Goal: Transaction & Acquisition: Subscribe to service/newsletter

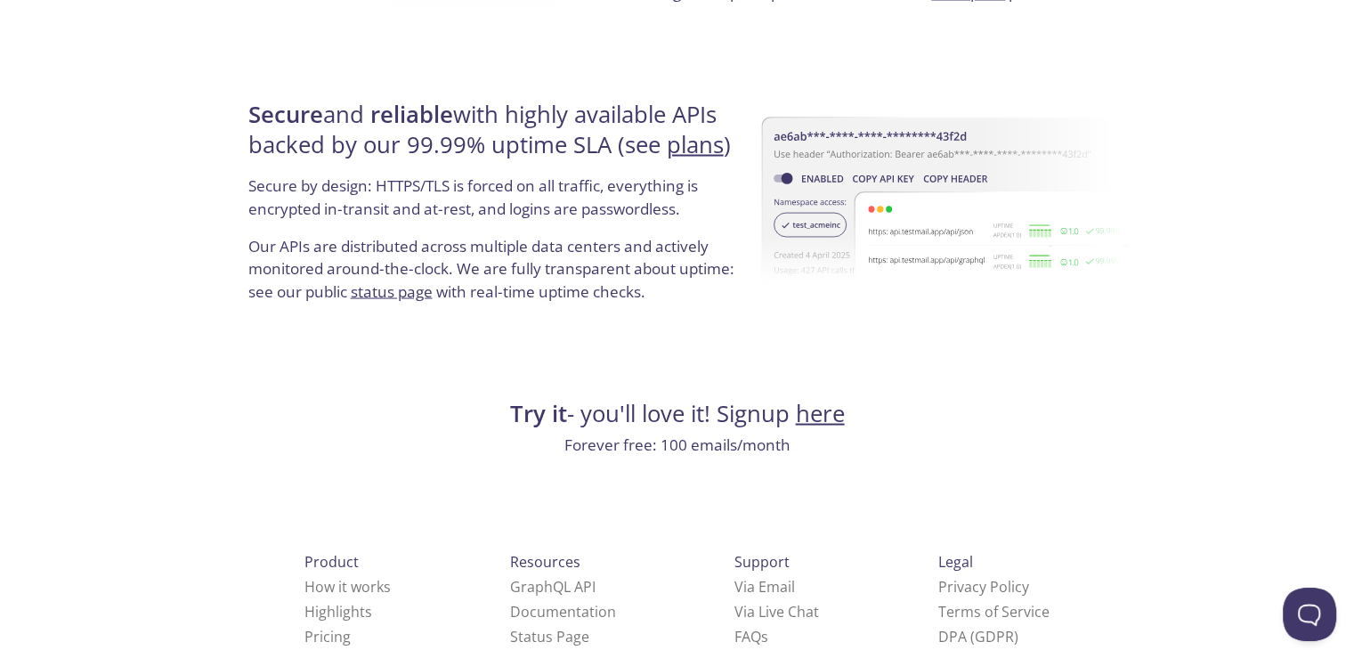
scroll to position [3421, 0]
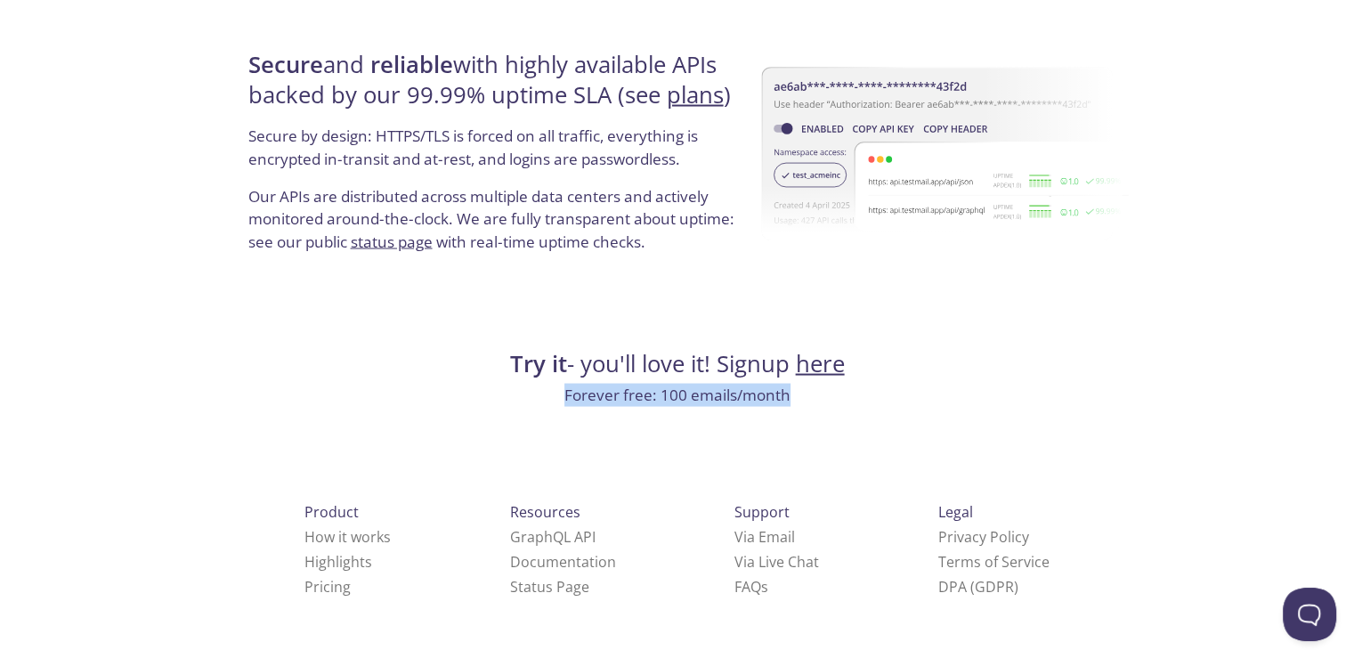
drag, startPoint x: 579, startPoint y: 396, endPoint x: 785, endPoint y: 397, distance: 205.6
click at [785, 397] on p "Forever free: 100 emails/month" at bounding box center [677, 395] width 869 height 23
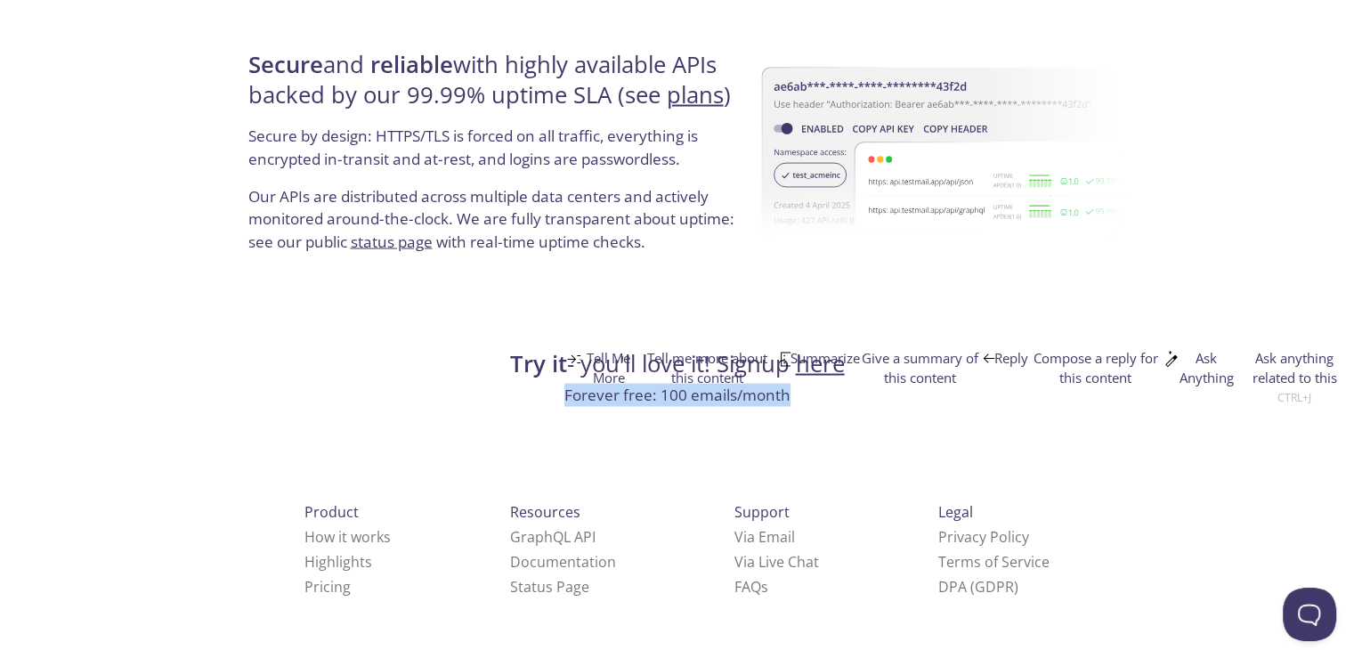
click at [720, 406] on p "Forever free: 100 emails/month" at bounding box center [677, 395] width 869 height 23
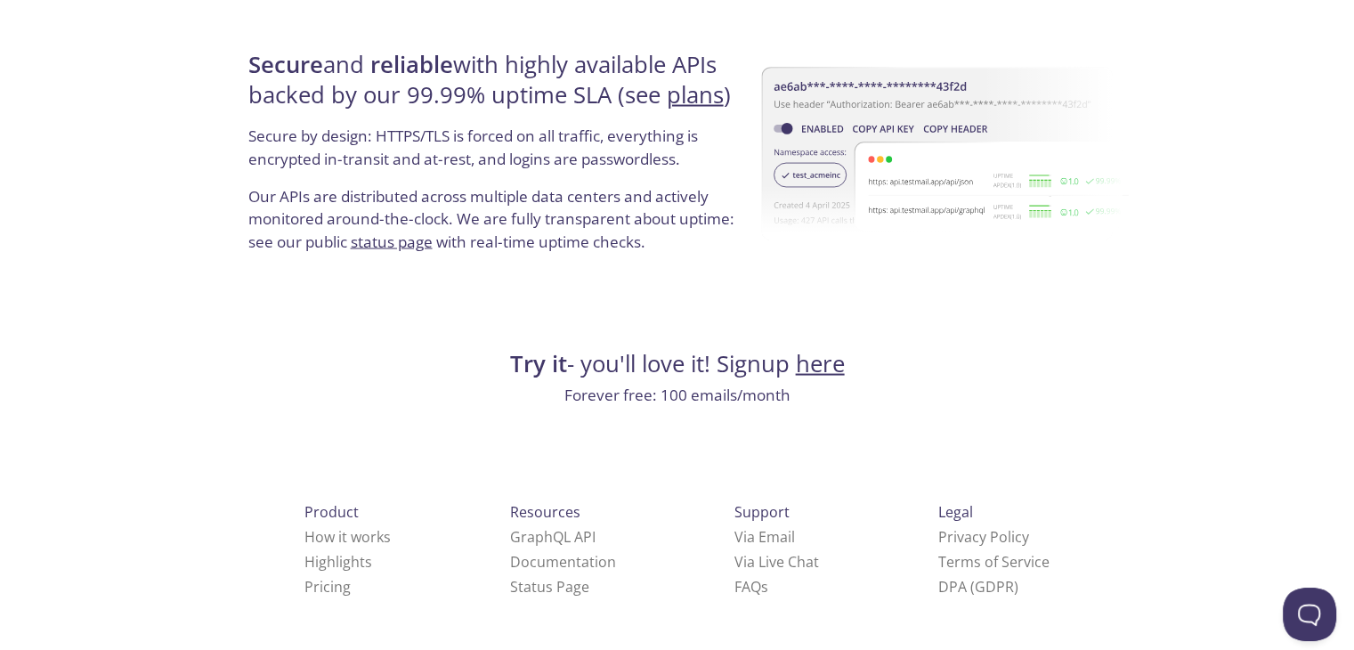
click at [812, 370] on link "here" at bounding box center [820, 363] width 49 height 31
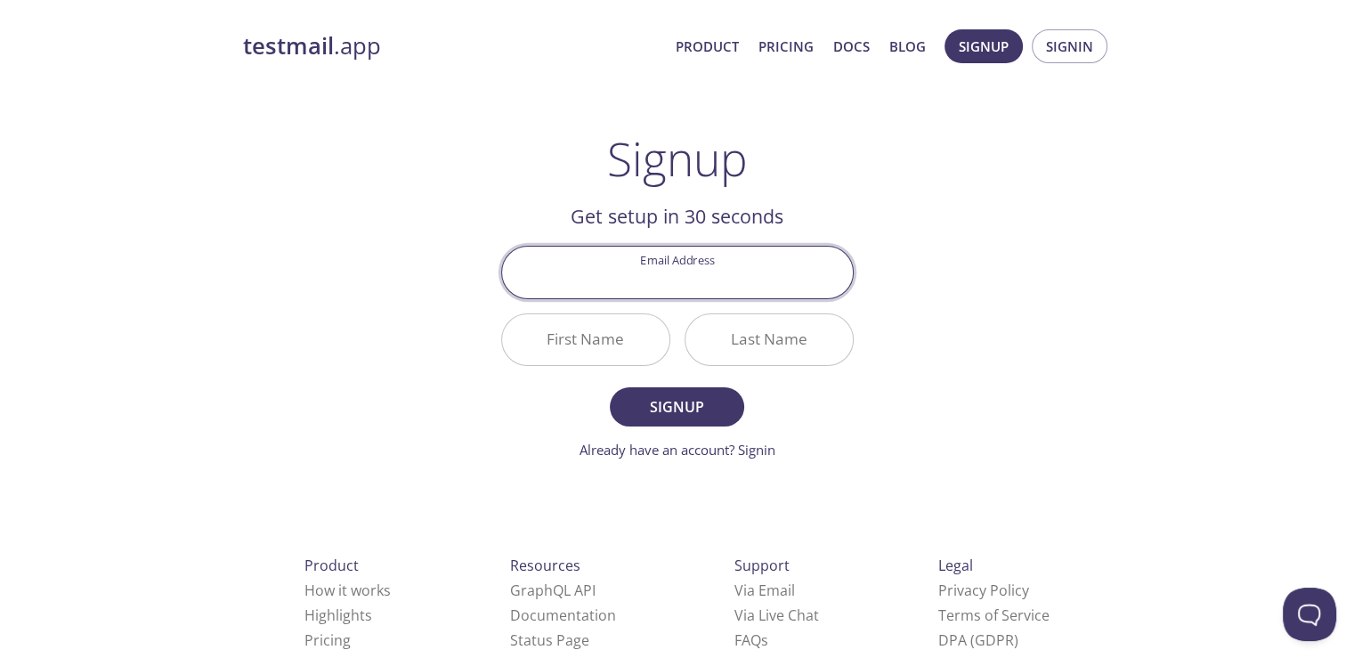
click at [732, 276] on input "Email Address" at bounding box center [677, 272] width 351 height 51
type input "[EMAIL_ADDRESS][DOMAIN_NAME]"
click at [606, 349] on input "First Name" at bounding box center [585, 339] width 167 height 51
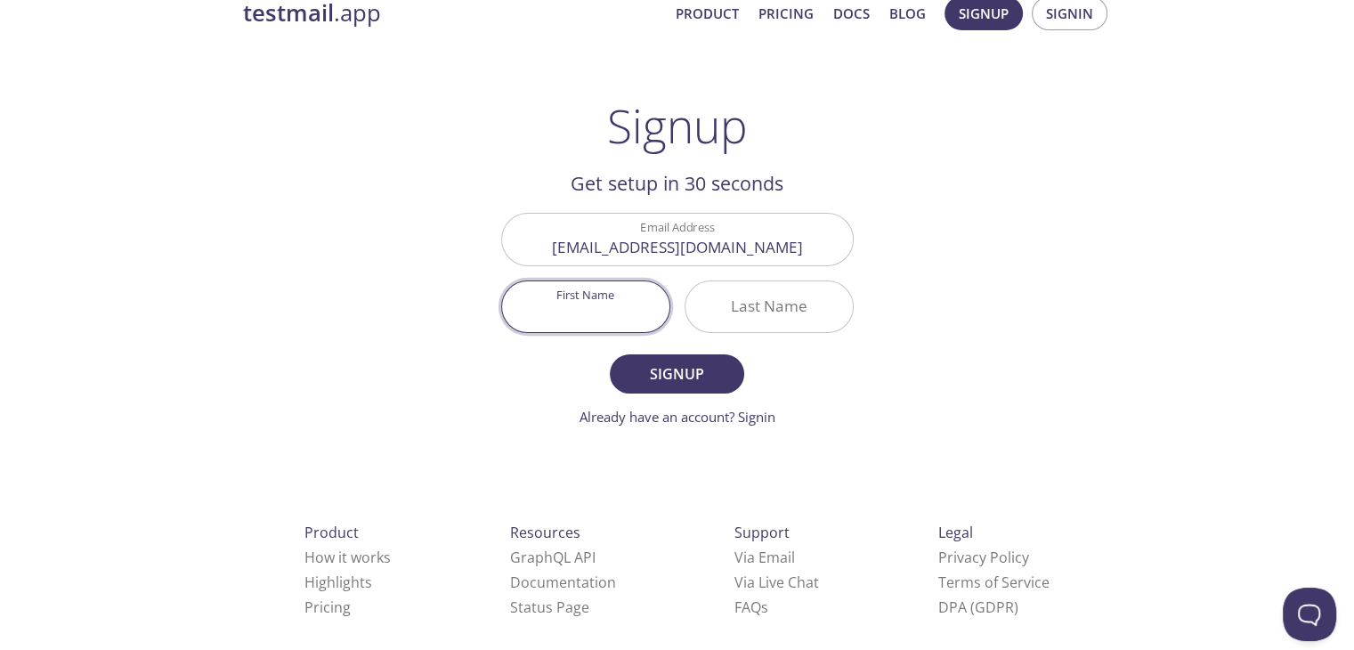
scroll to position [52, 0]
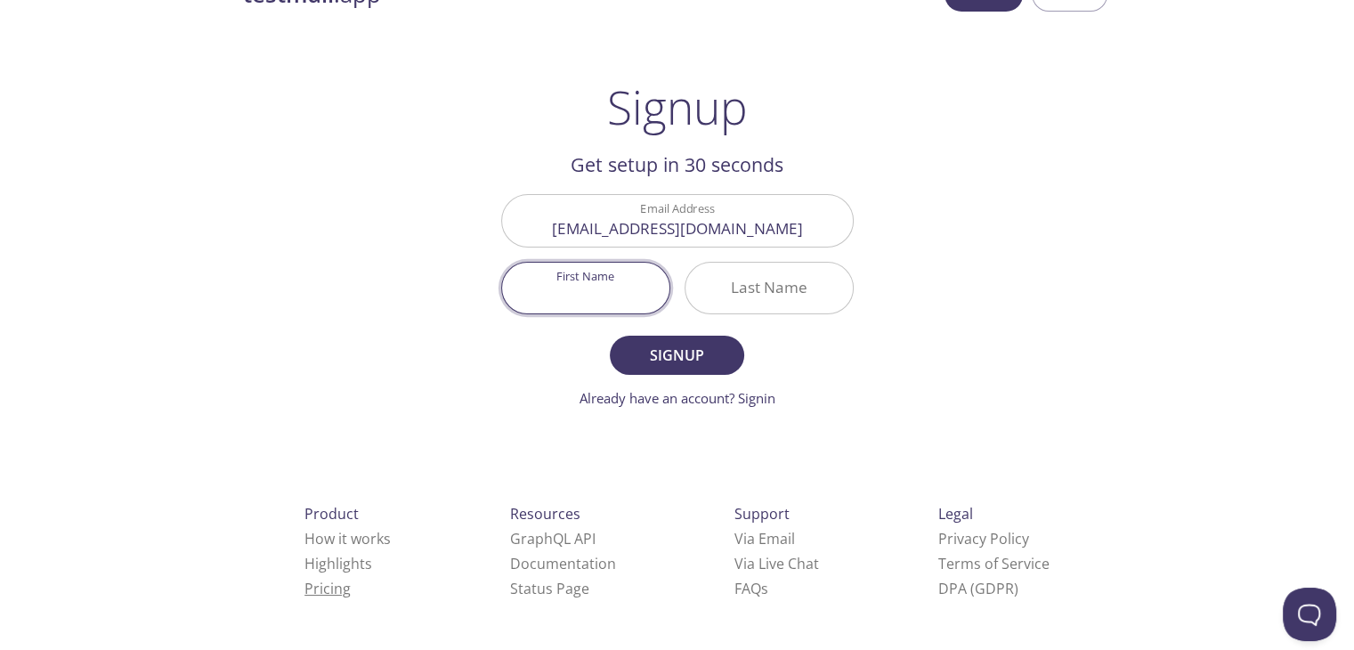
click at [304, 593] on link "Pricing" at bounding box center [327, 588] width 46 height 20
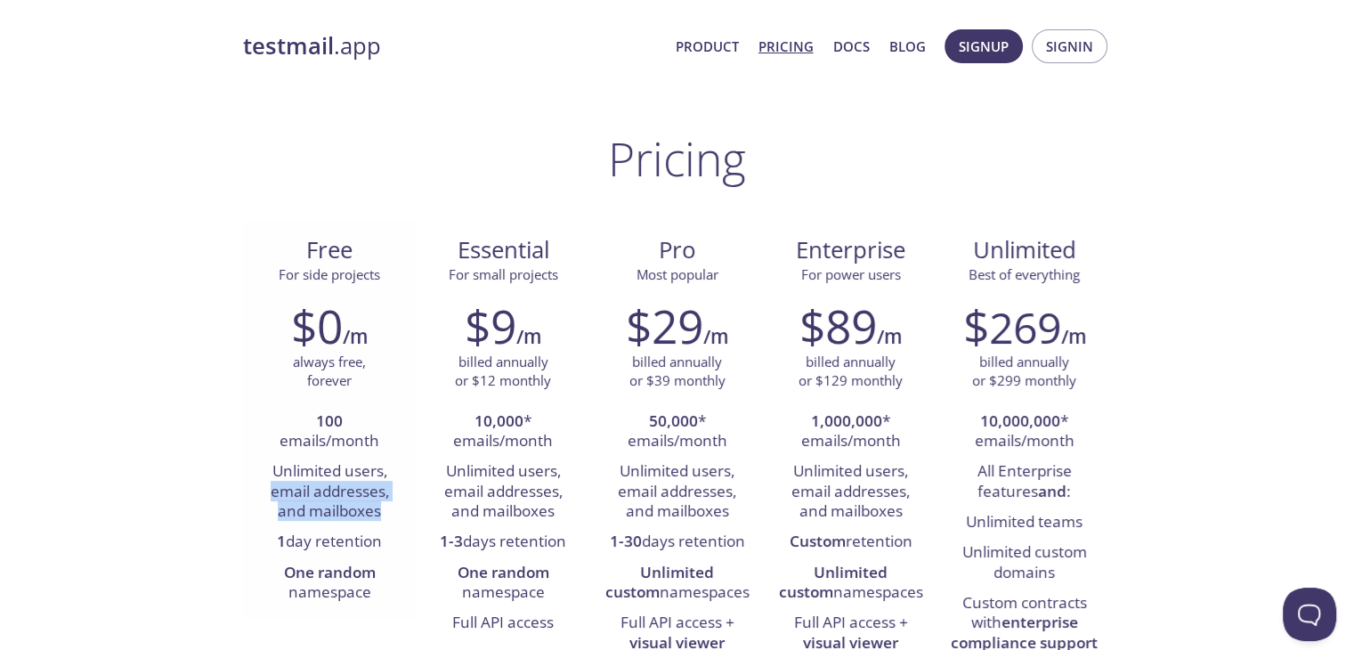
drag, startPoint x: 271, startPoint y: 496, endPoint x: 381, endPoint y: 514, distance: 111.0
click at [381, 514] on li "Unlimited users, email addresses, and mailboxes" at bounding box center [329, 492] width 147 height 70
drag, startPoint x: 272, startPoint y: 542, endPoint x: 388, endPoint y: 547, distance: 115.8
click at [388, 547] on li "1 day retention" at bounding box center [329, 542] width 147 height 30
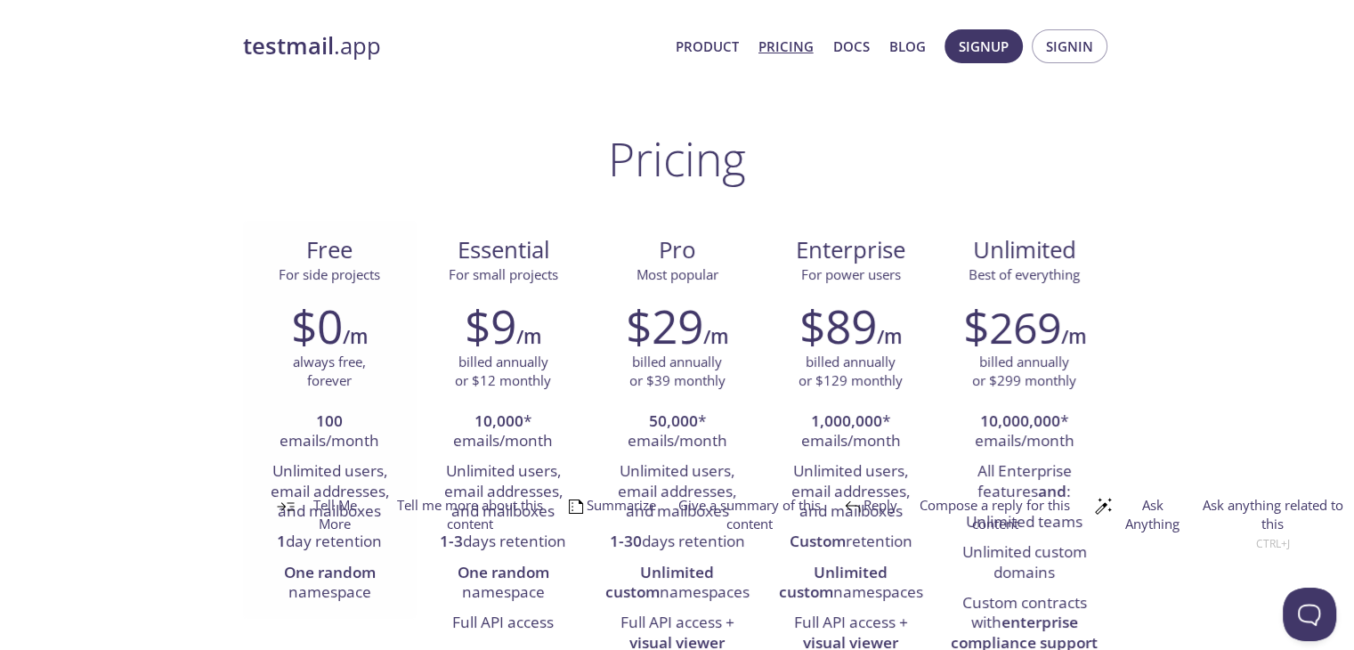
click at [324, 471] on li "Unlimited users, email addresses, and mailboxes" at bounding box center [329, 492] width 147 height 70
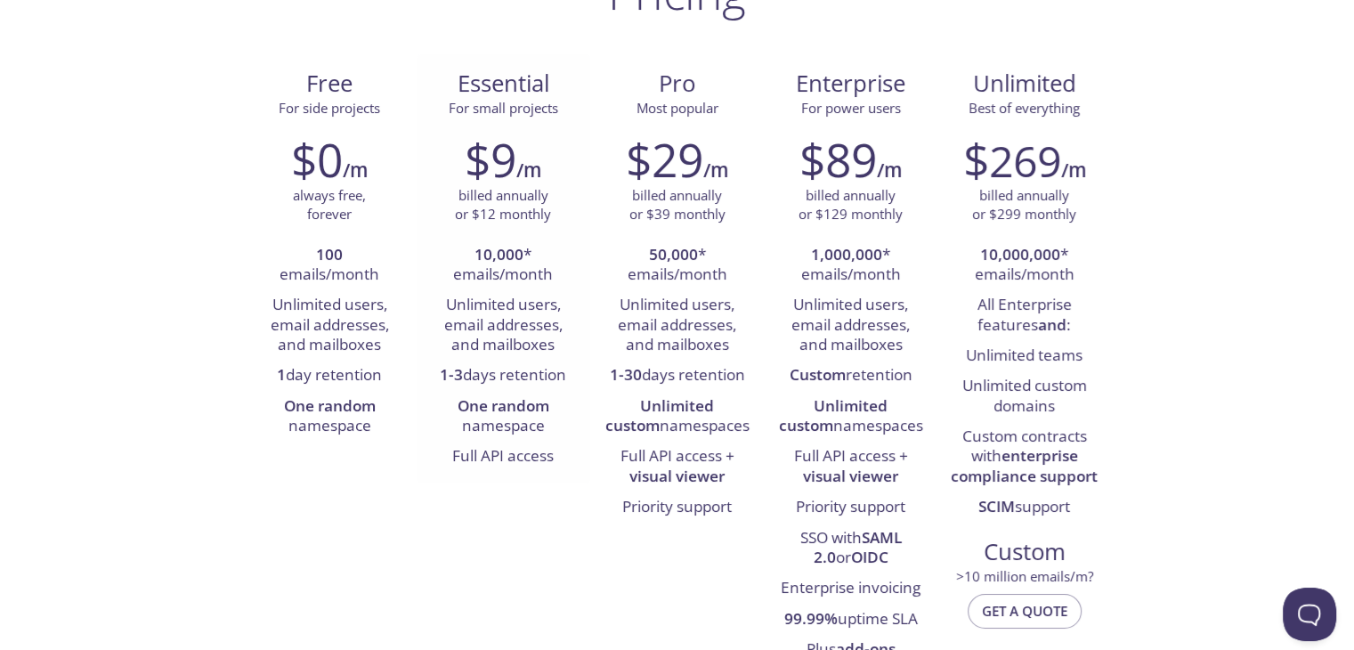
scroll to position [178, 0]
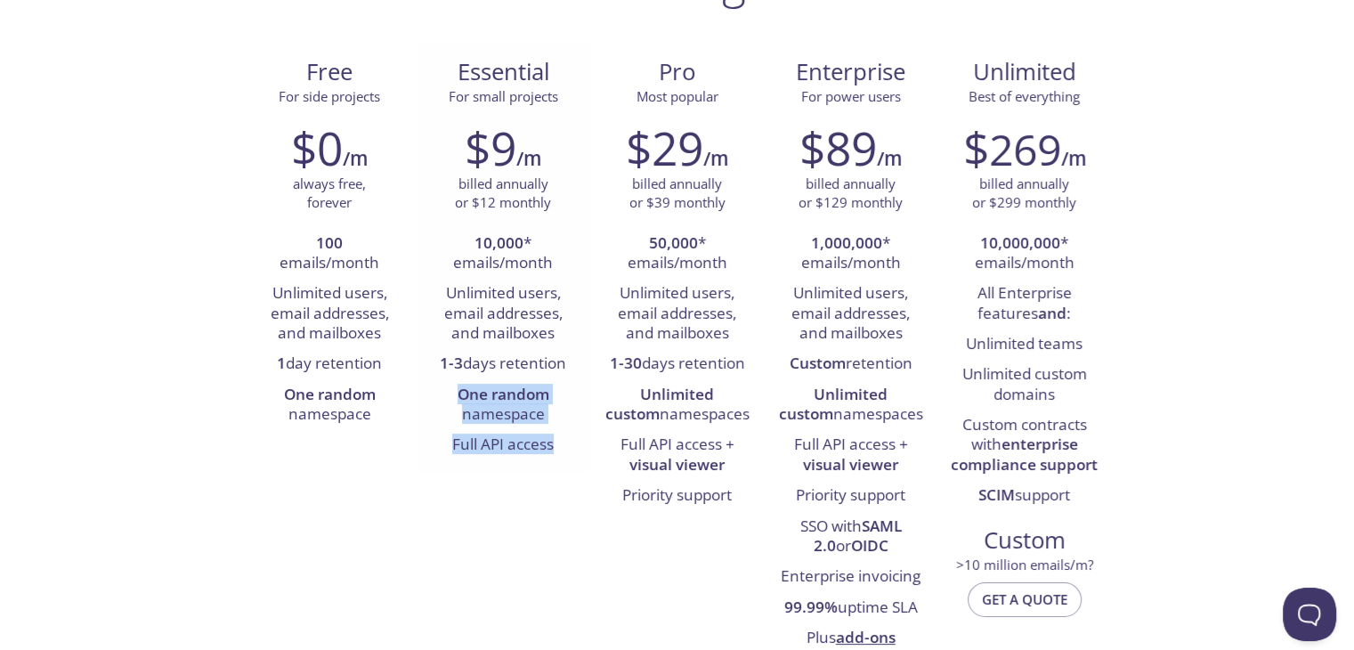
drag, startPoint x: 459, startPoint y: 398, endPoint x: 558, endPoint y: 449, distance: 111.5
click at [558, 449] on ul "10,000 * emails/month Unlimited users, email addresses, and mailboxes 1-3 days …" at bounding box center [503, 345] width 147 height 232
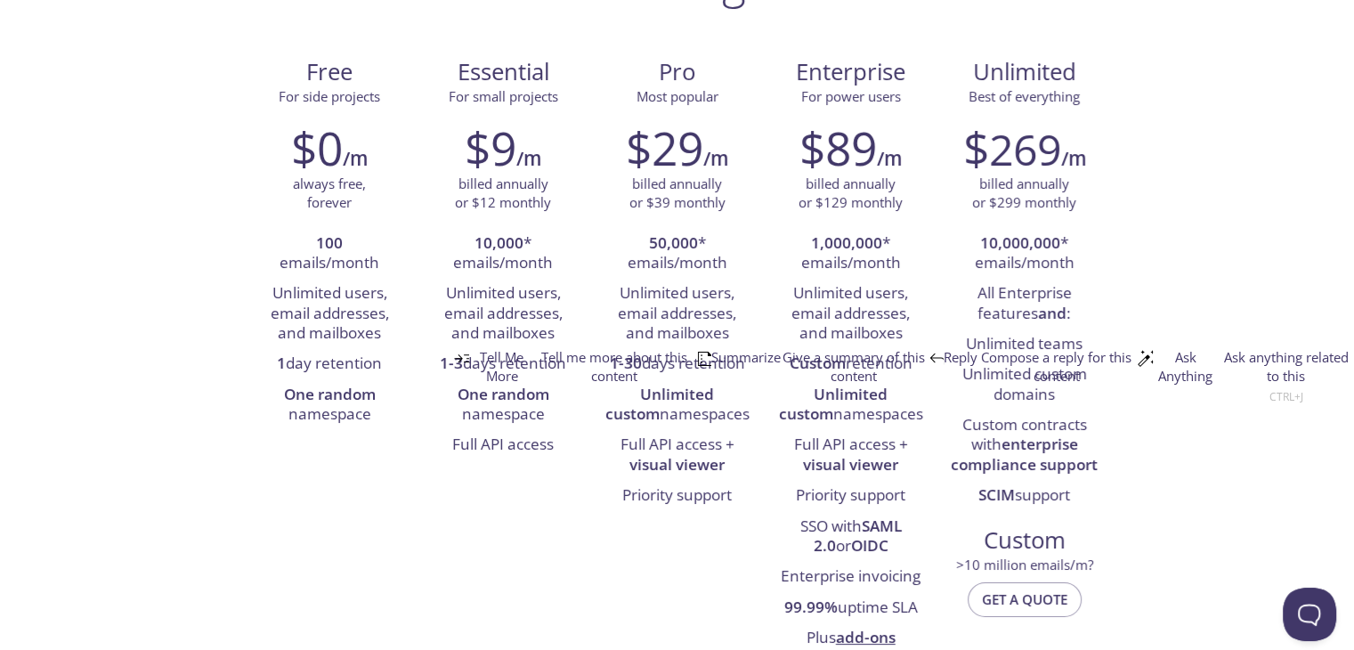
click at [288, 505] on div "Free For side projects $0 /m always free, forever 100 emails/month Unlimited us…" at bounding box center [677, 354] width 869 height 622
